Goal: Ask a question

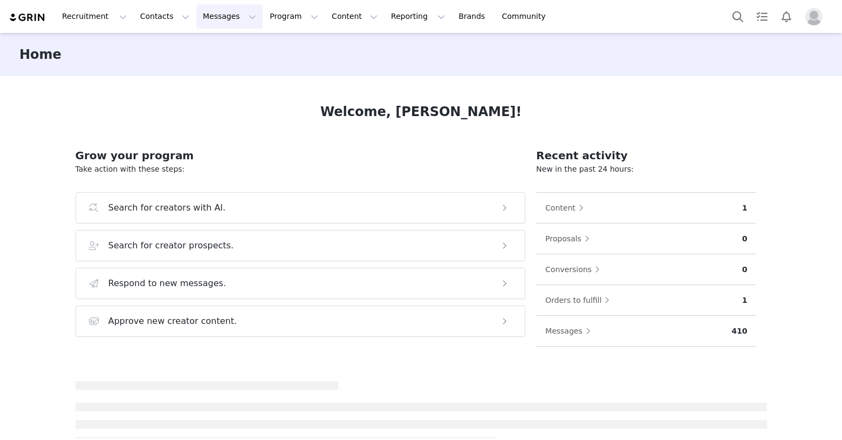
click at [211, 20] on button "Messages Messages" at bounding box center [229, 16] width 66 height 24
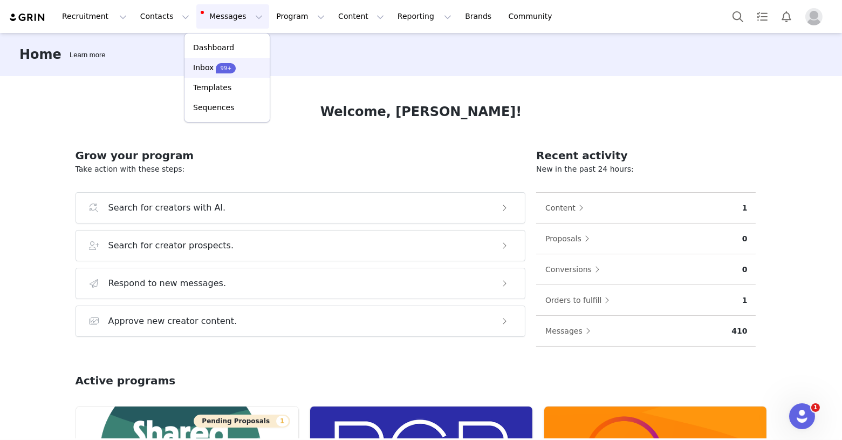
click at [194, 63] on p "Inbox" at bounding box center [203, 67] width 20 height 11
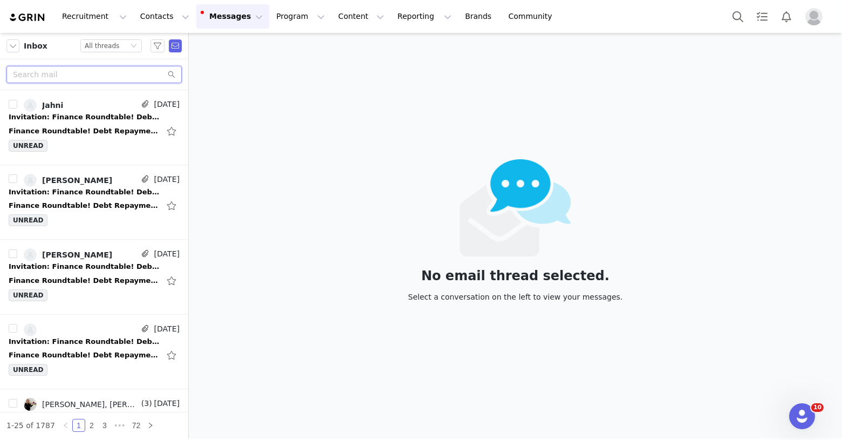
click at [88, 72] on input "text" at bounding box center [93, 74] width 175 height 17
type input "n"
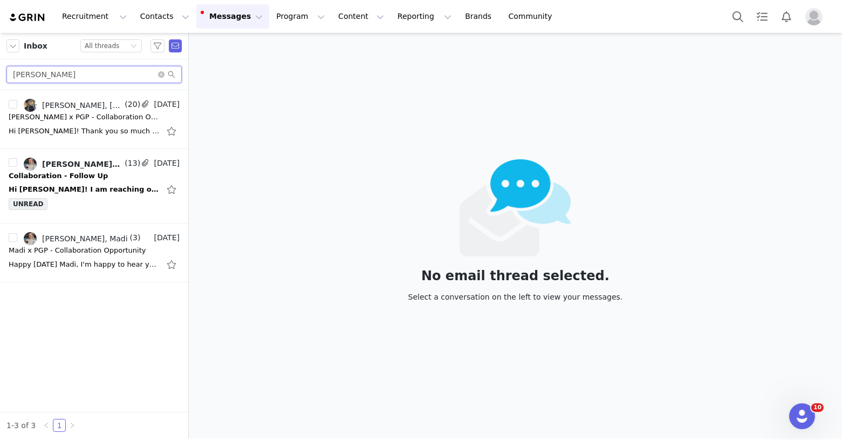
type input "[PERSON_NAME]"
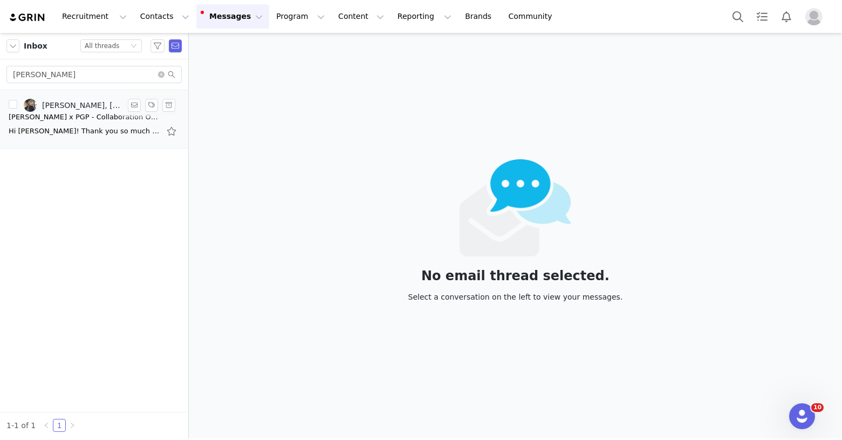
click at [58, 110] on link "[PERSON_NAME], [PERSON_NAME], [PERSON_NAME] (via Google Drive), [PERSON_NAME]" at bounding box center [73, 105] width 99 height 13
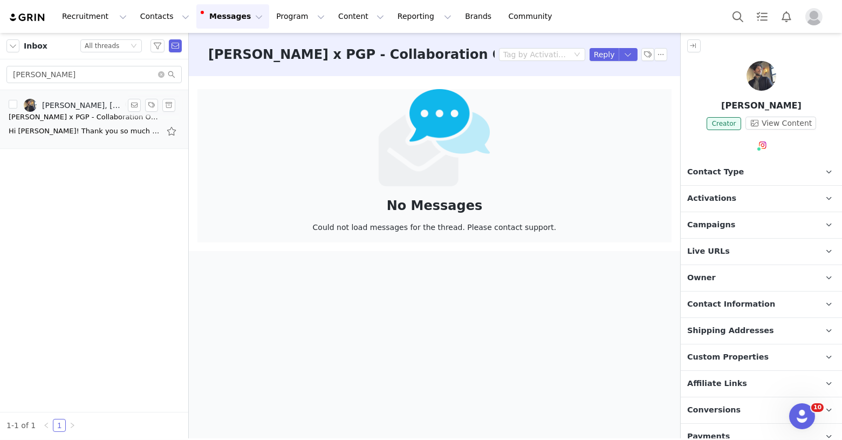
click at [100, 126] on div "Hi [PERSON_NAME]! Thank you so much for collaborating with Shared Health MN on …" at bounding box center [84, 131] width 151 height 11
click at [799, 412] on icon "Open Intercom Messenger" at bounding box center [801, 415] width 18 height 18
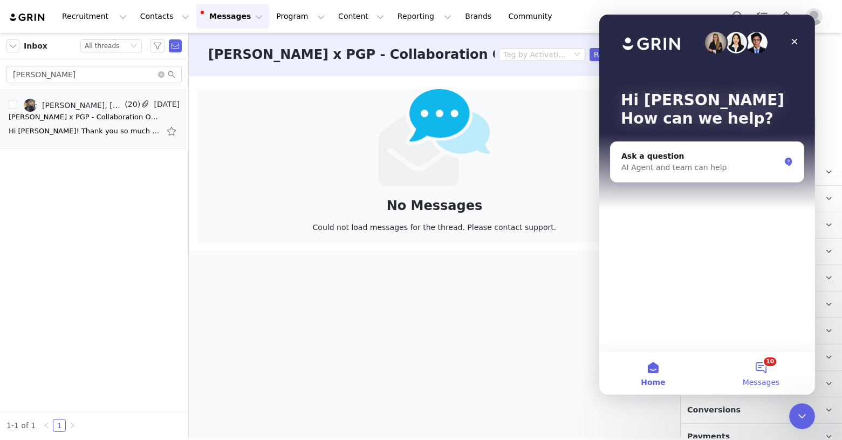
click at [750, 369] on button "10 Messages" at bounding box center [761, 372] width 108 height 43
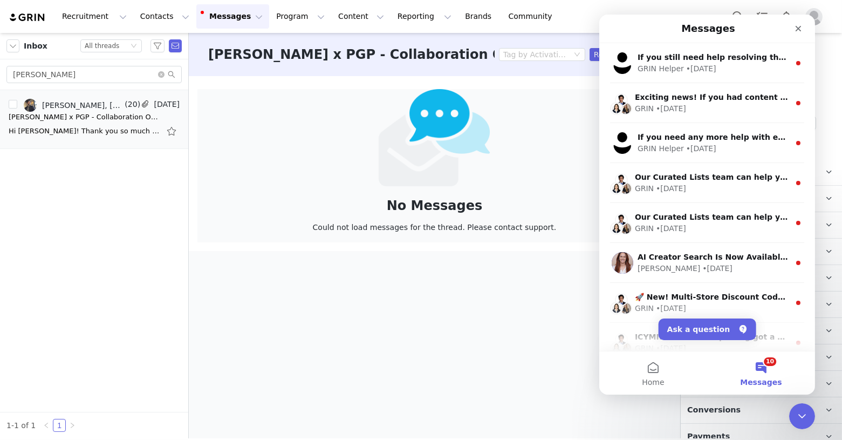
click at [752, 368] on button "10 Messages" at bounding box center [761, 372] width 108 height 43
click at [706, 328] on button "Ask a question" at bounding box center [707, 329] width 98 height 22
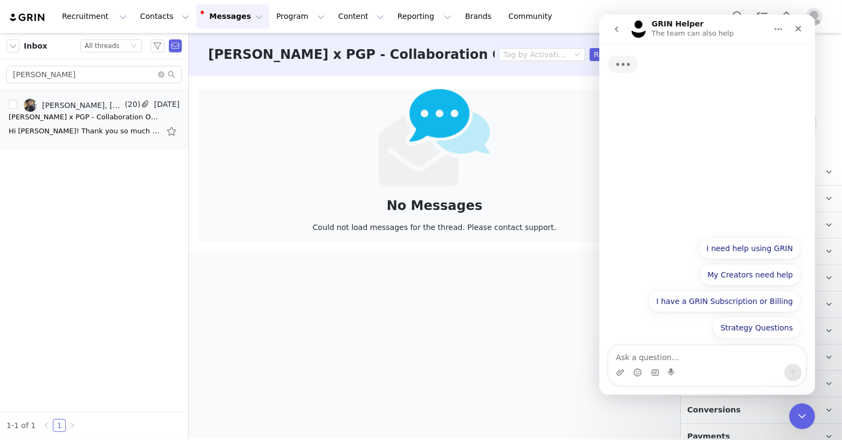
click at [663, 360] on textarea "Ask a question…" at bounding box center [706, 354] width 197 height 18
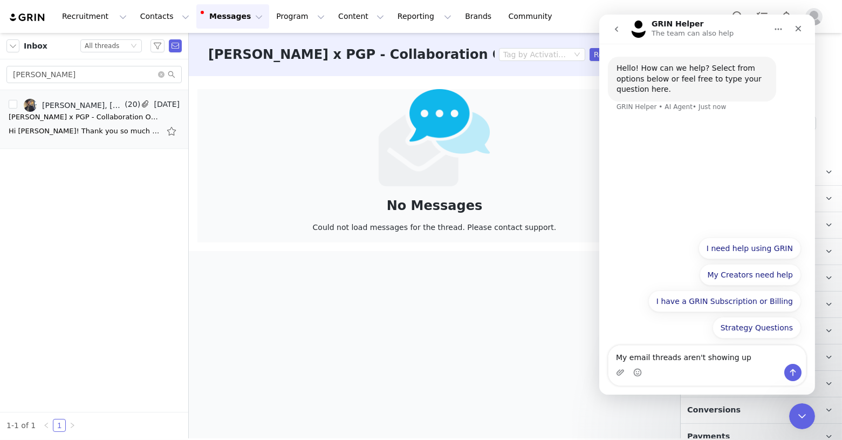
type textarea "My email threads aren't showing up."
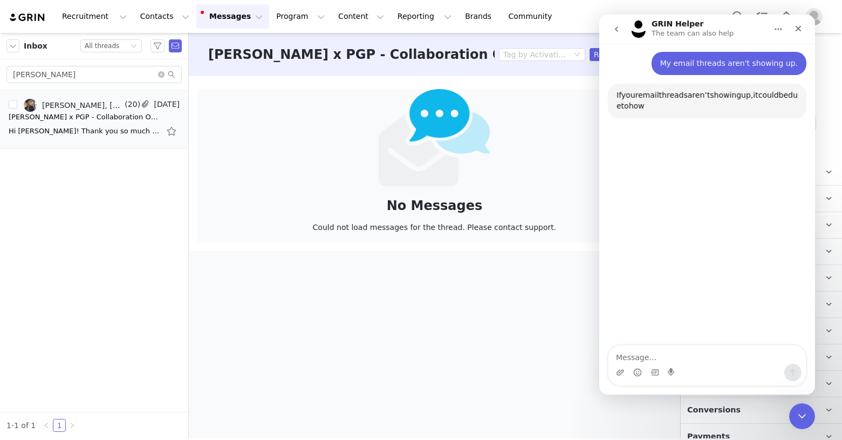
scroll to position [68, 0]
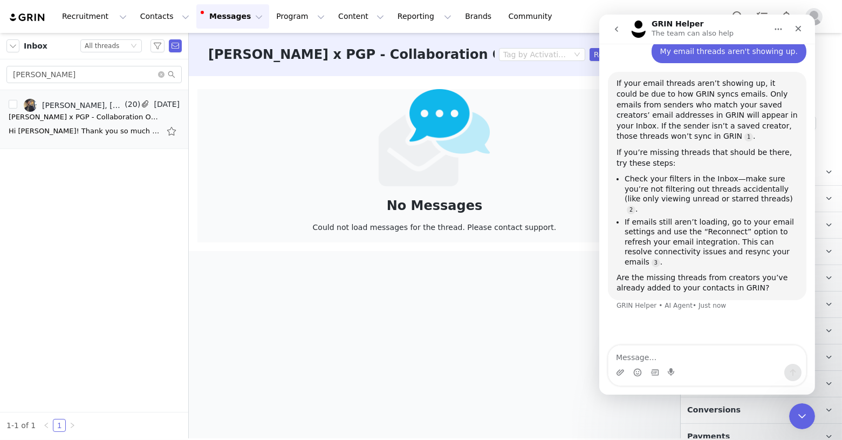
click at [665, 357] on textarea "Message…" at bounding box center [706, 354] width 197 height 18
type textarea "Yes"
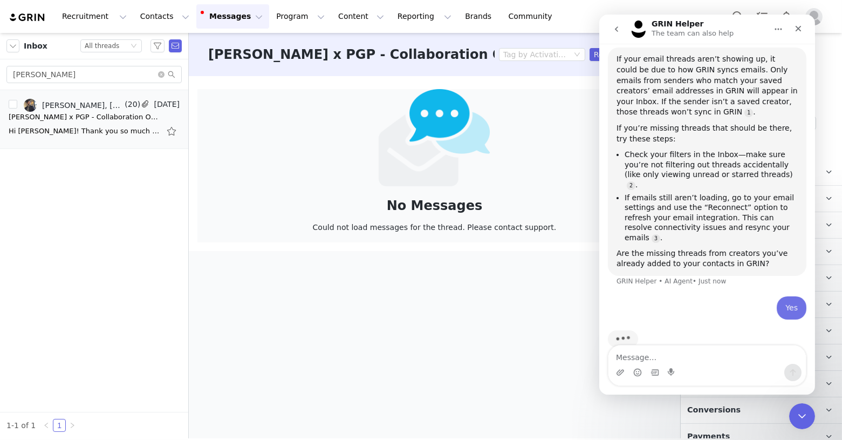
scroll to position [94, 0]
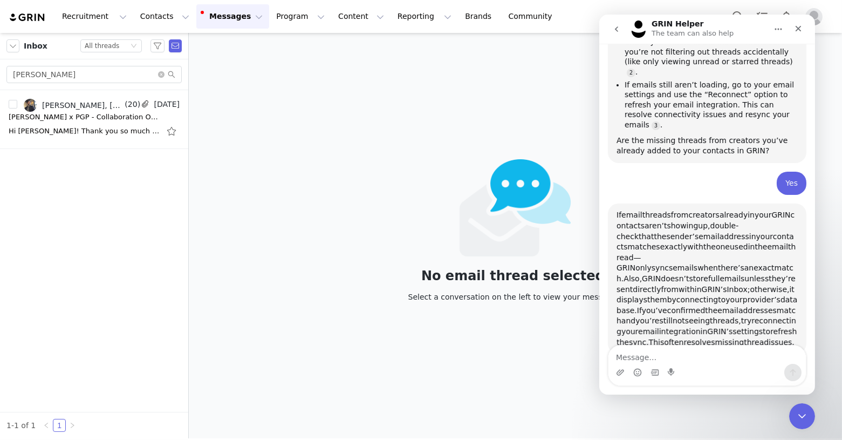
click at [684, 361] on textarea "Message…" at bounding box center [706, 354] width 197 height 18
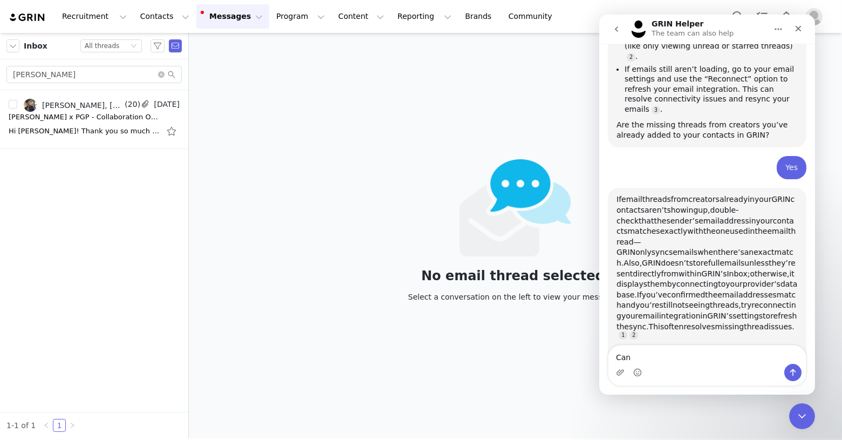
scroll to position [234, 0]
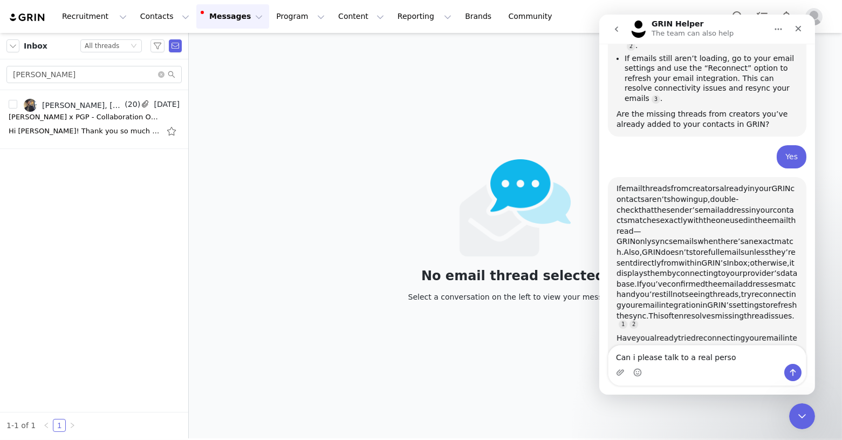
type textarea "Can i please talk to a real person"
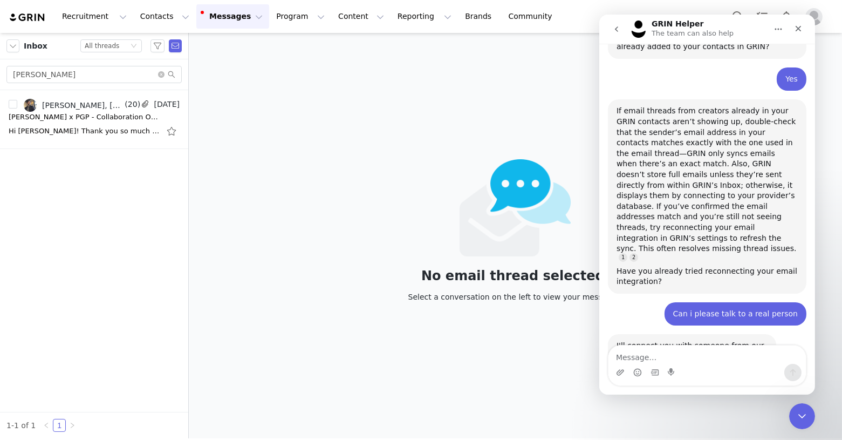
scroll to position [351, 0]
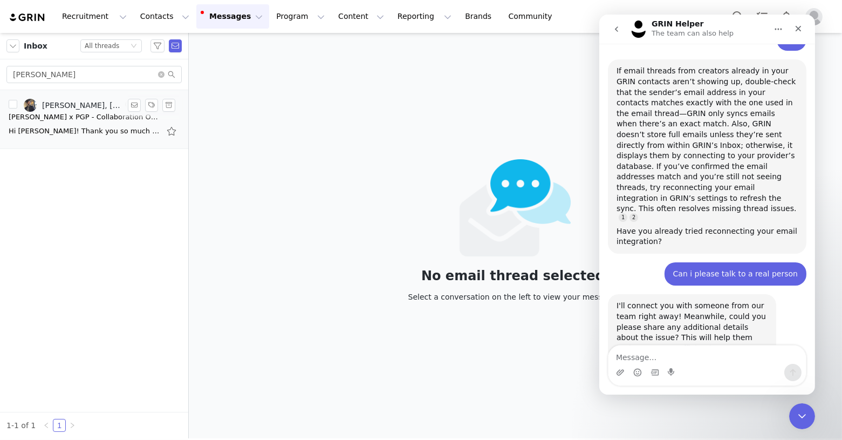
click at [125, 120] on div "[PERSON_NAME] x PGP - Collaboration Opportunity" at bounding box center [84, 117] width 151 height 11
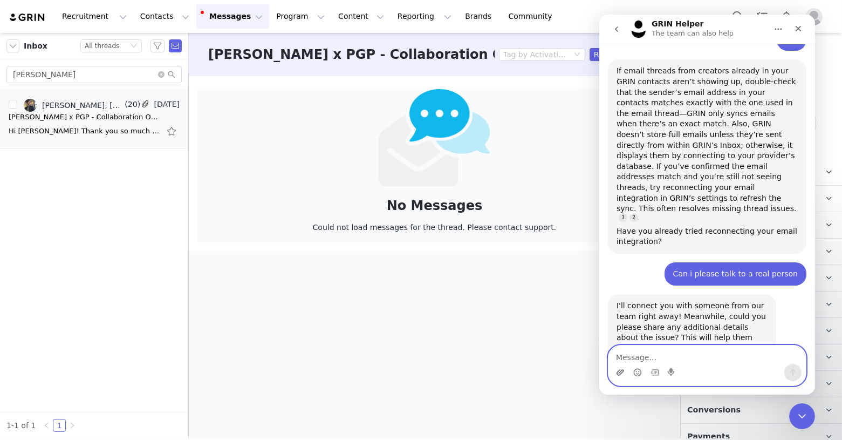
click at [616, 372] on icon "Upload attachment" at bounding box center [619, 372] width 9 height 9
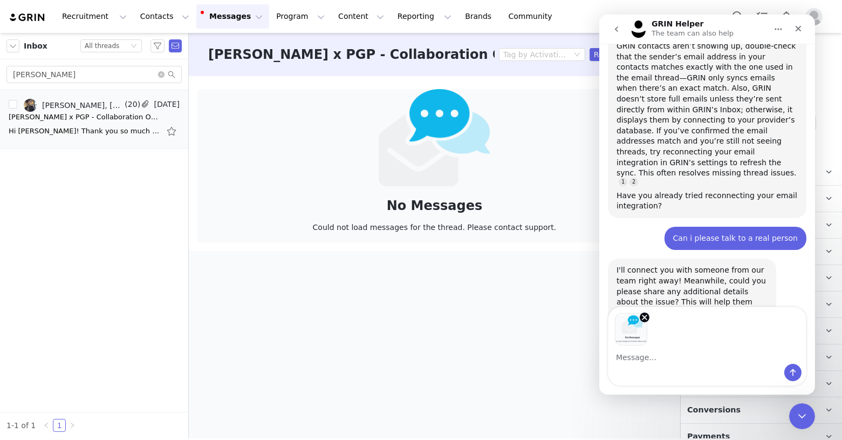
scroll to position [389, 0]
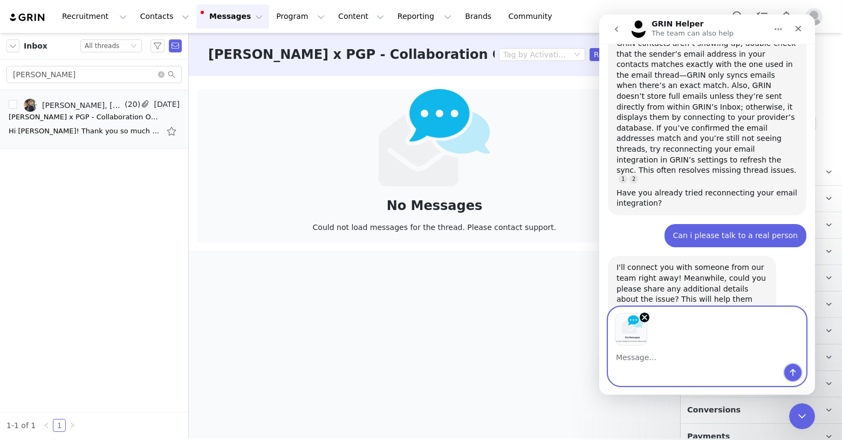
click at [794, 369] on icon "Send a message…" at bounding box center [792, 372] width 9 height 9
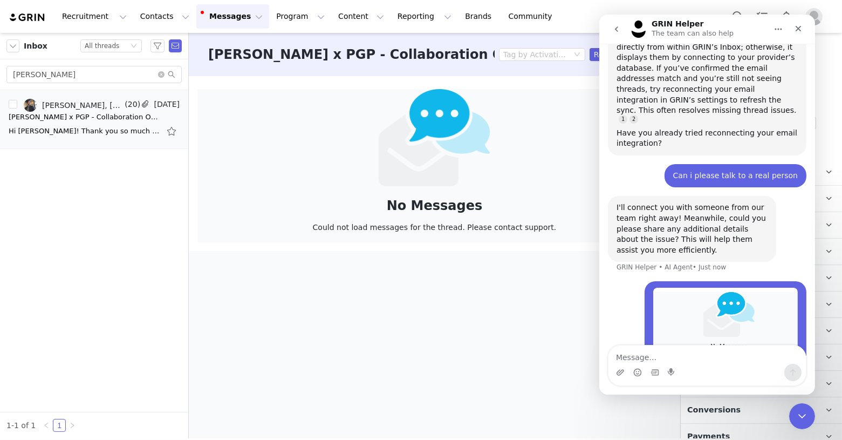
scroll to position [484, 0]
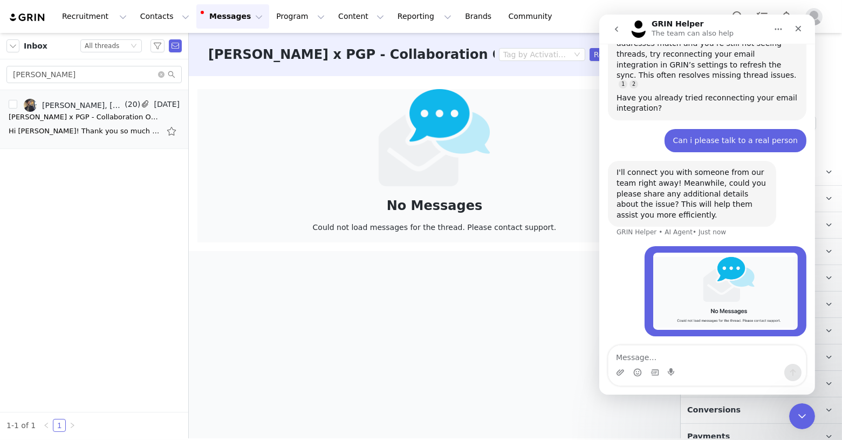
click at [751, 363] on textarea "Message…" at bounding box center [706, 354] width 197 height 18
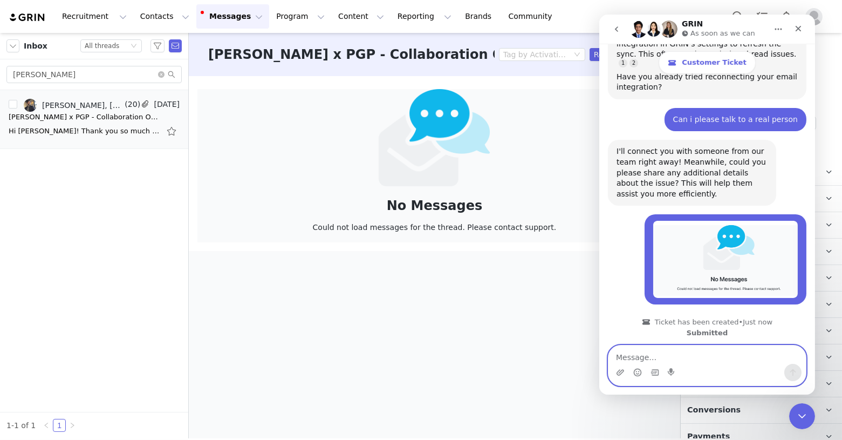
scroll to position [695, 0]
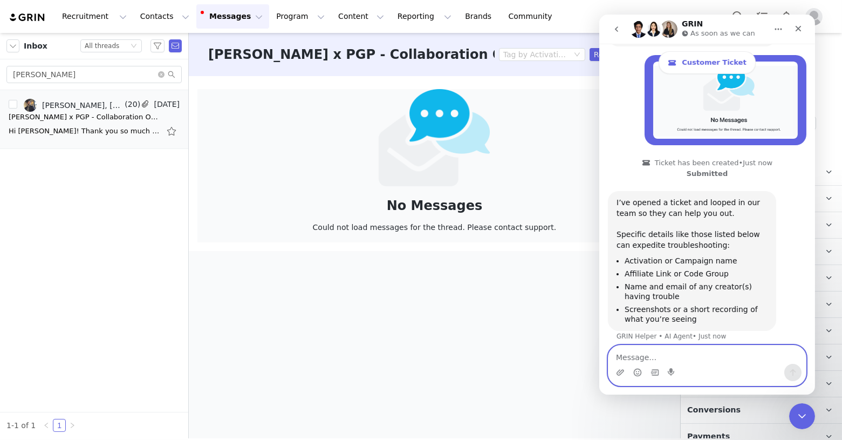
click at [701, 362] on textarea "Message…" at bounding box center [706, 354] width 197 height 18
type textarea "N"
type textarea "I"
click at [613, 366] on div "Intercom messenger" at bounding box center [706, 372] width 197 height 17
click at [618, 372] on icon "Upload attachment" at bounding box center [619, 372] width 9 height 9
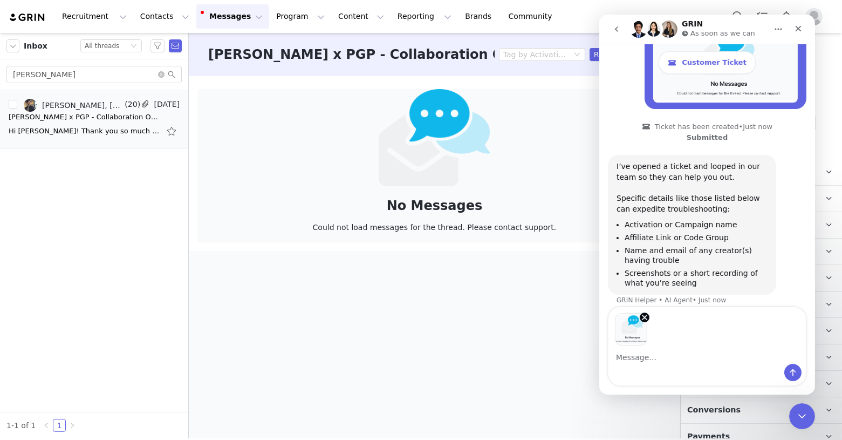
scroll to position [734, 0]
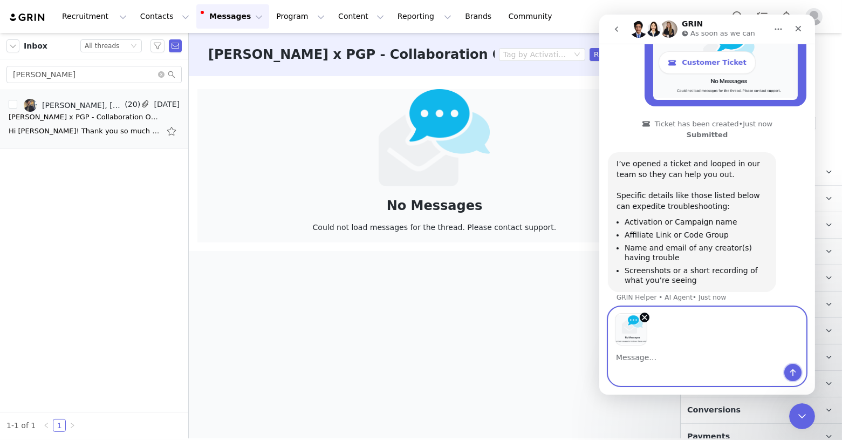
click at [792, 365] on button "Send a message…" at bounding box center [792, 372] width 17 height 17
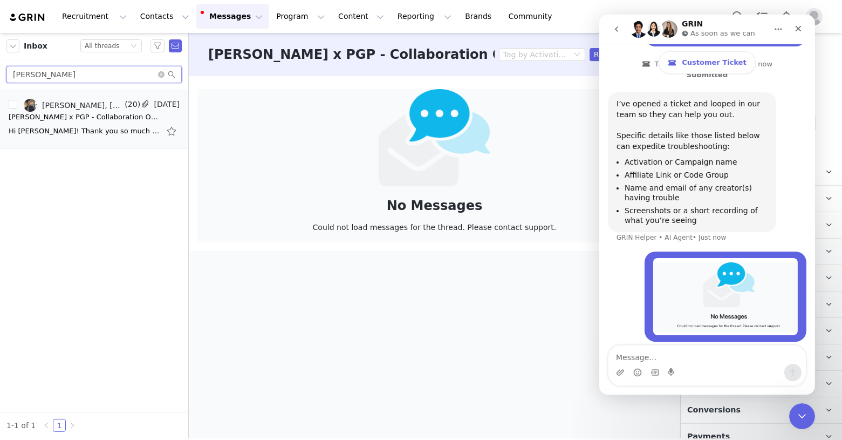
click at [59, 73] on input "[PERSON_NAME]" at bounding box center [93, 74] width 175 height 17
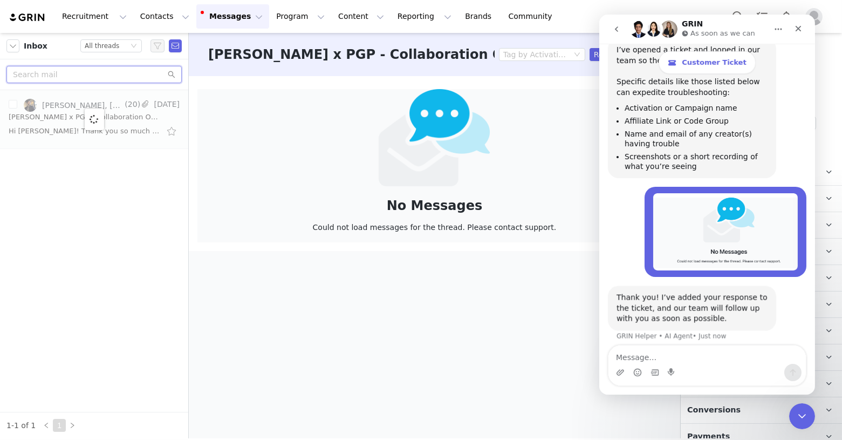
scroll to position [847, 0]
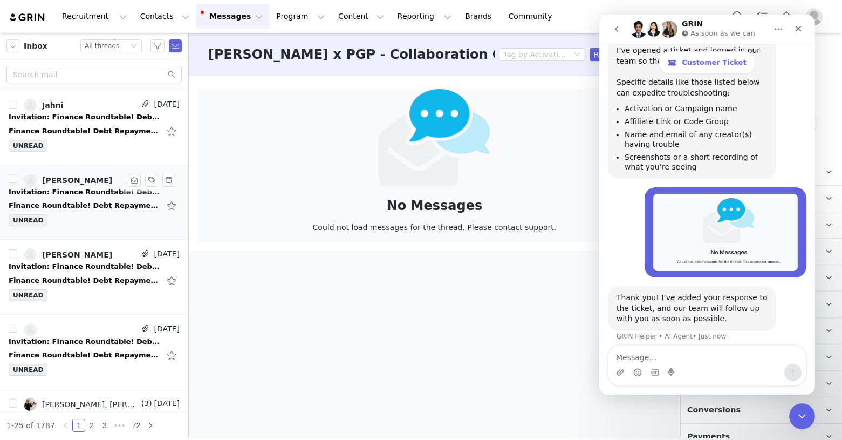
click at [76, 189] on div "Invitation: Finance Roundtable! Debt Repayment Unpacked: Strategies &... @ [DAT…" at bounding box center [84, 192] width 151 height 11
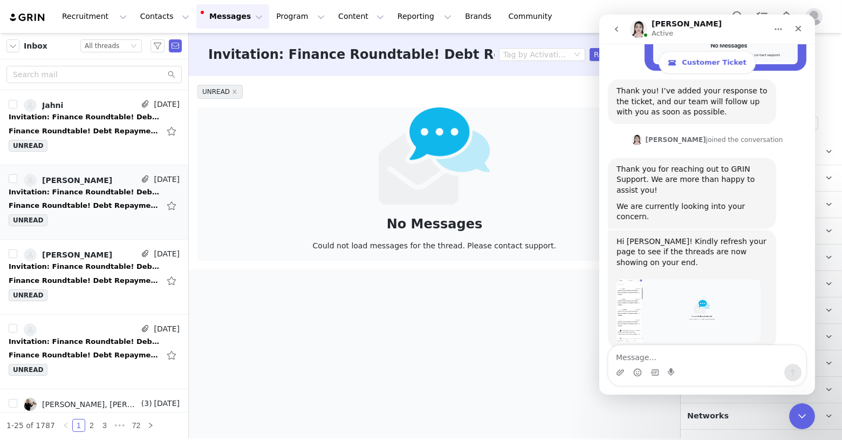
scroll to position [1057, 0]
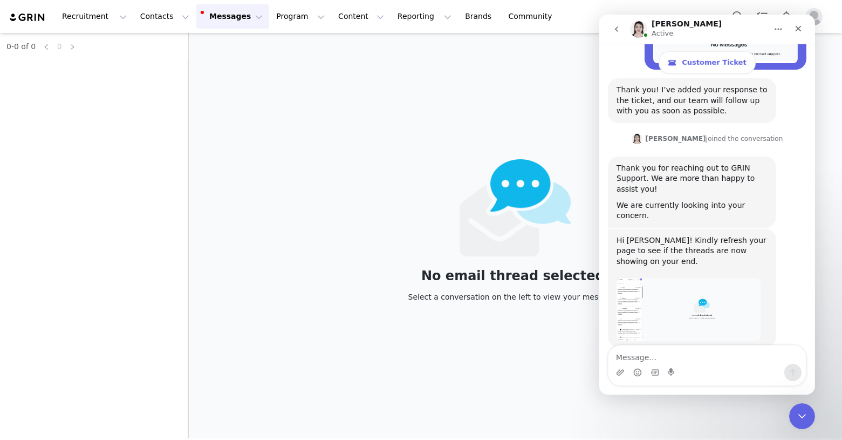
scroll to position [1057, 0]
